Goal: Task Accomplishment & Management: Manage account settings

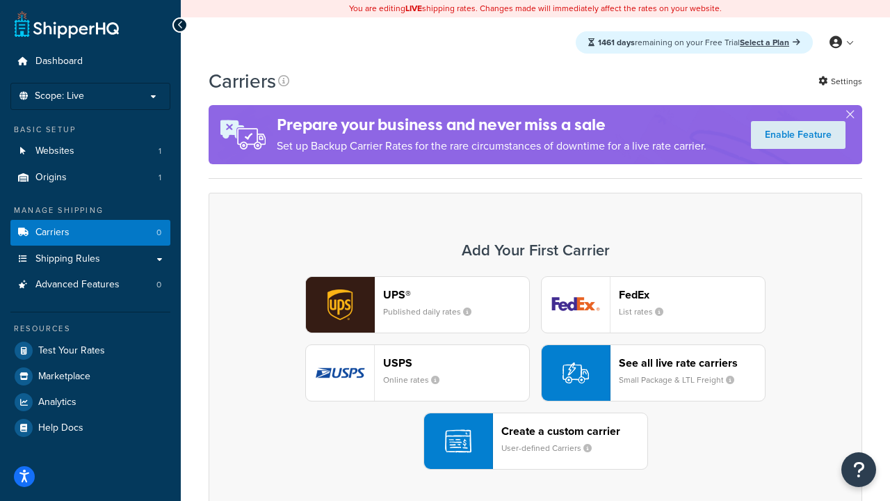
click at [536, 373] on div "UPS® Published daily rates FedEx List rates USPS Online rates See all live rate…" at bounding box center [535, 372] width 625 height 193
click at [692, 294] on header "FedEx" at bounding box center [692, 294] width 146 height 13
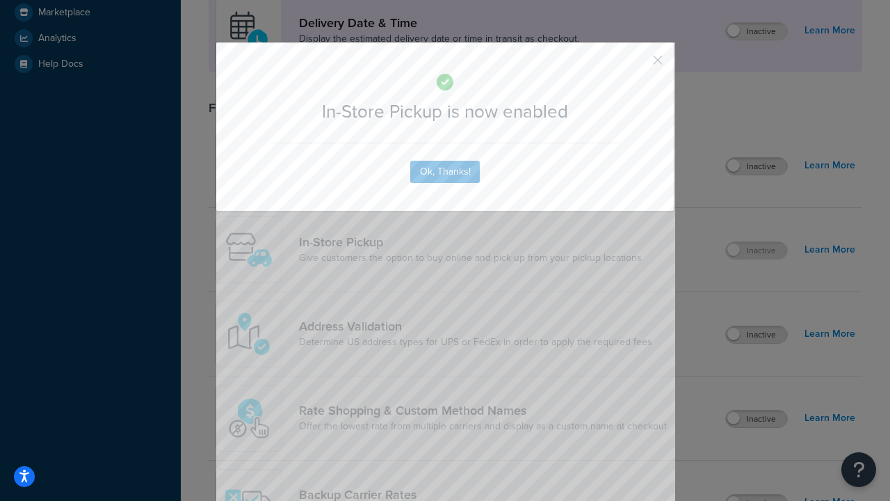
scroll to position [390, 0]
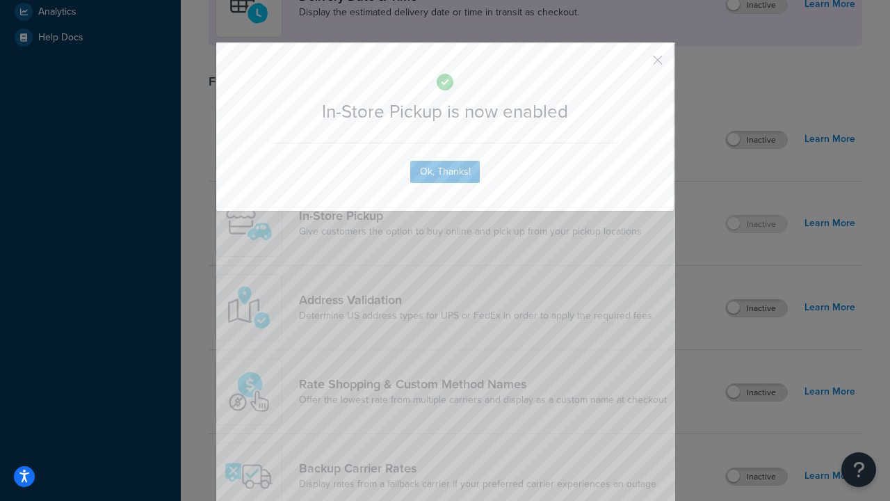
click at [637, 65] on button "button" at bounding box center [637, 64] width 3 height 3
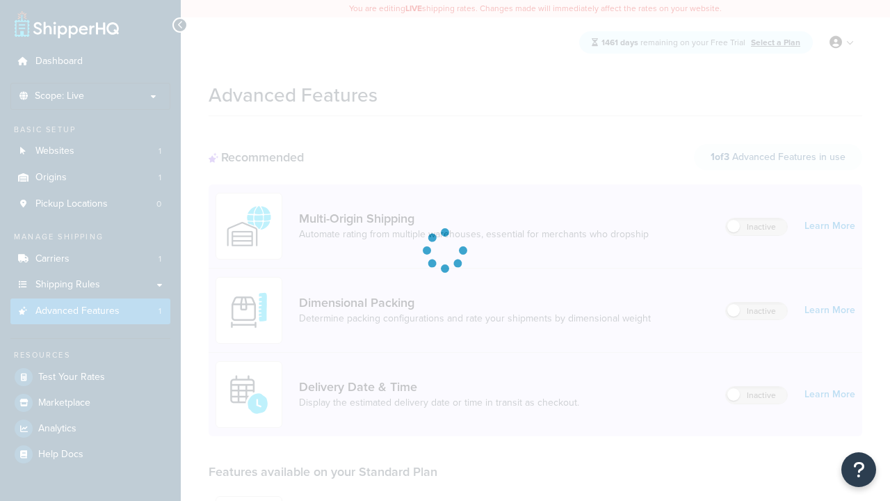
scroll to position [364, 0]
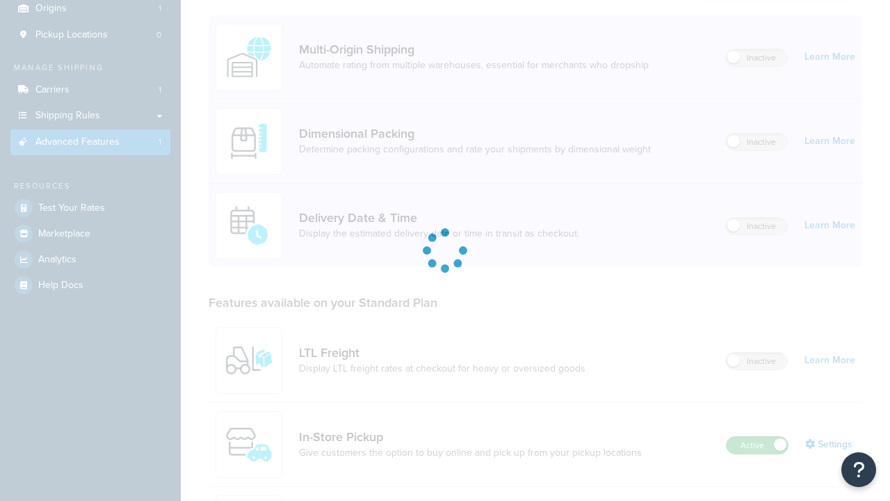
click at [758, 437] on label "Active" at bounding box center [757, 445] width 61 height 17
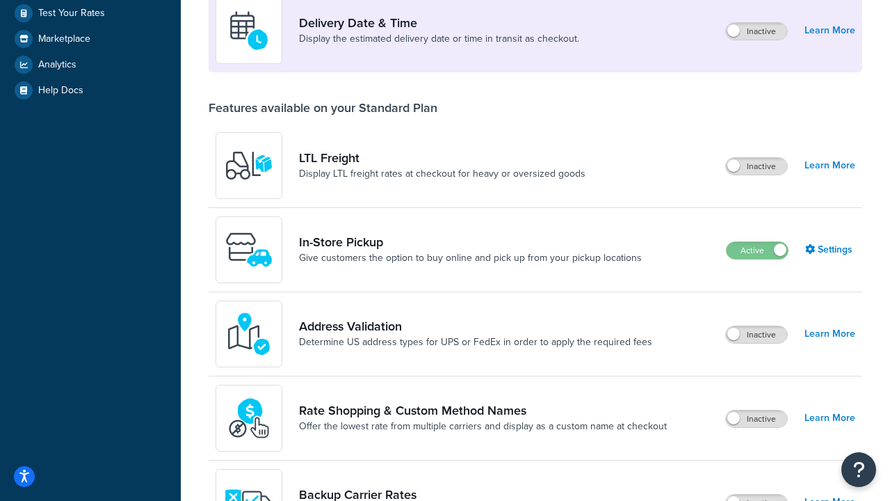
scroll to position [337, 0]
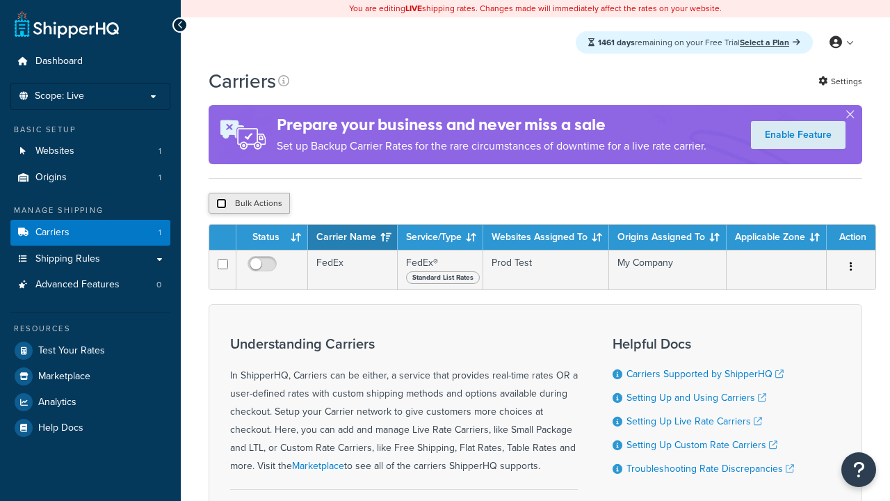
click at [221, 205] on input "checkbox" at bounding box center [221, 203] width 10 height 10
checkbox input "true"
click at [0, 0] on button "Delete" at bounding box center [0, 0] width 0 height 0
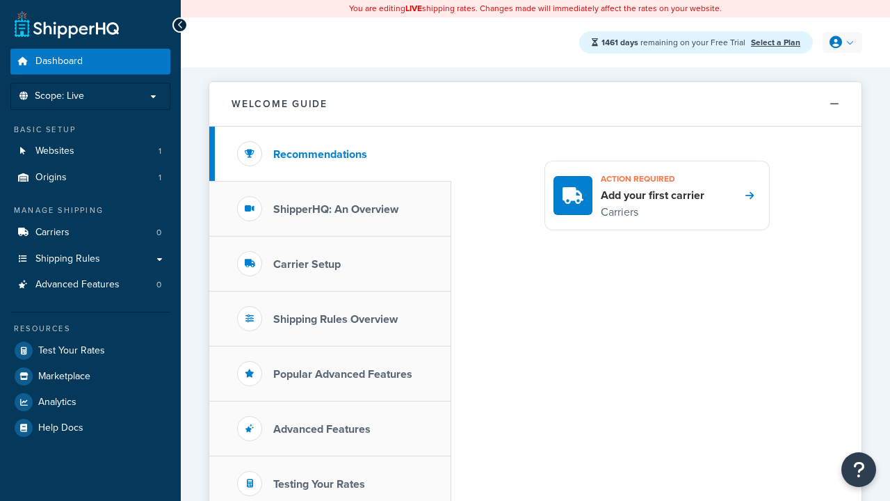
click at [841, 42] on icon at bounding box center [836, 42] width 13 height 13
click at [0, 0] on span "My Profile" at bounding box center [0, 0] width 0 height 0
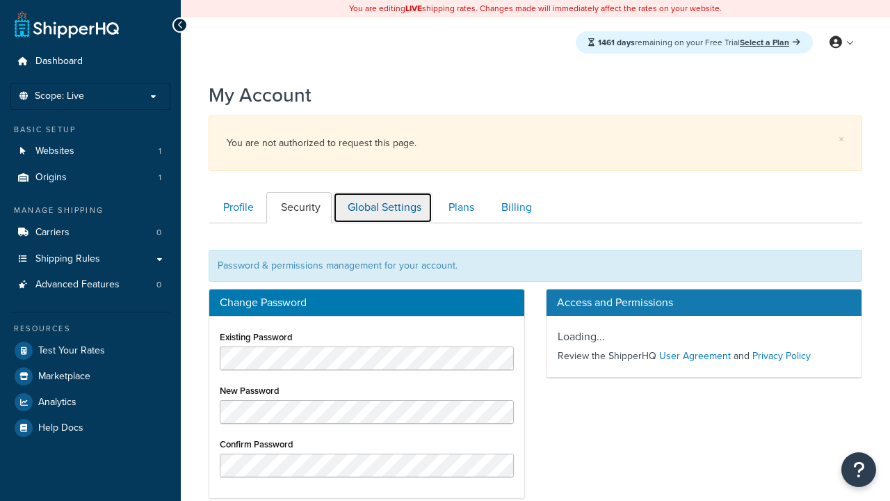
click at [383, 192] on link "Global Settings" at bounding box center [382, 207] width 99 height 31
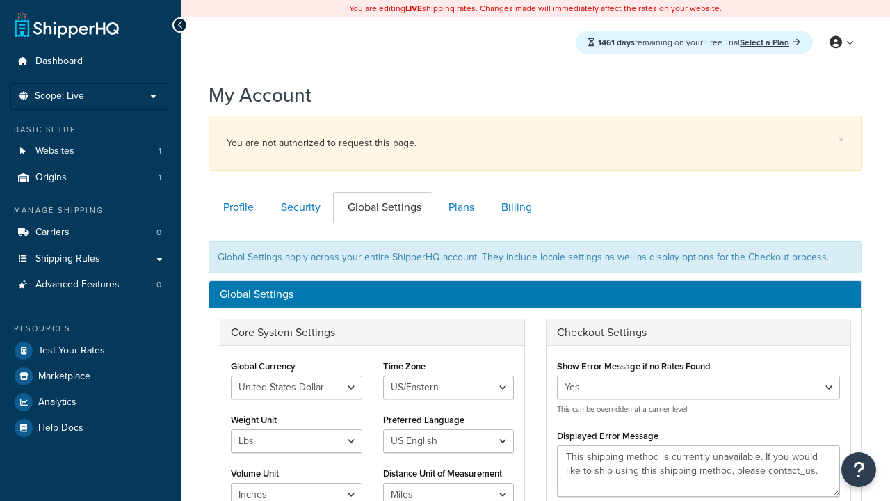
scroll to position [223, 0]
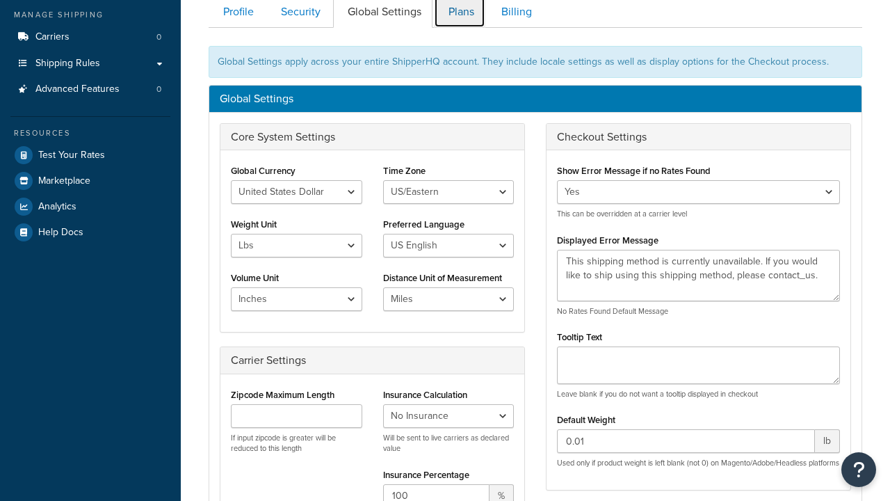
click at [460, 15] on link "Plans" at bounding box center [459, 12] width 51 height 31
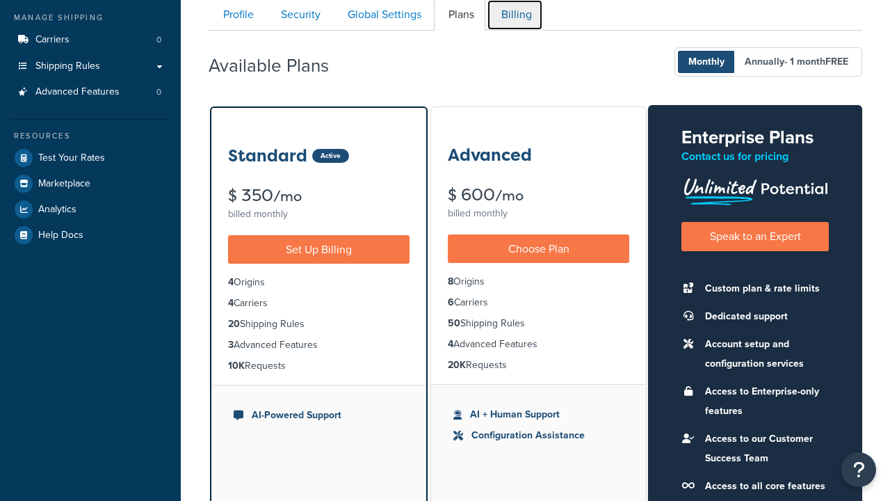
click at [515, 15] on link "Billing" at bounding box center [515, 14] width 56 height 31
